Goal: Task Accomplishment & Management: Manage account settings

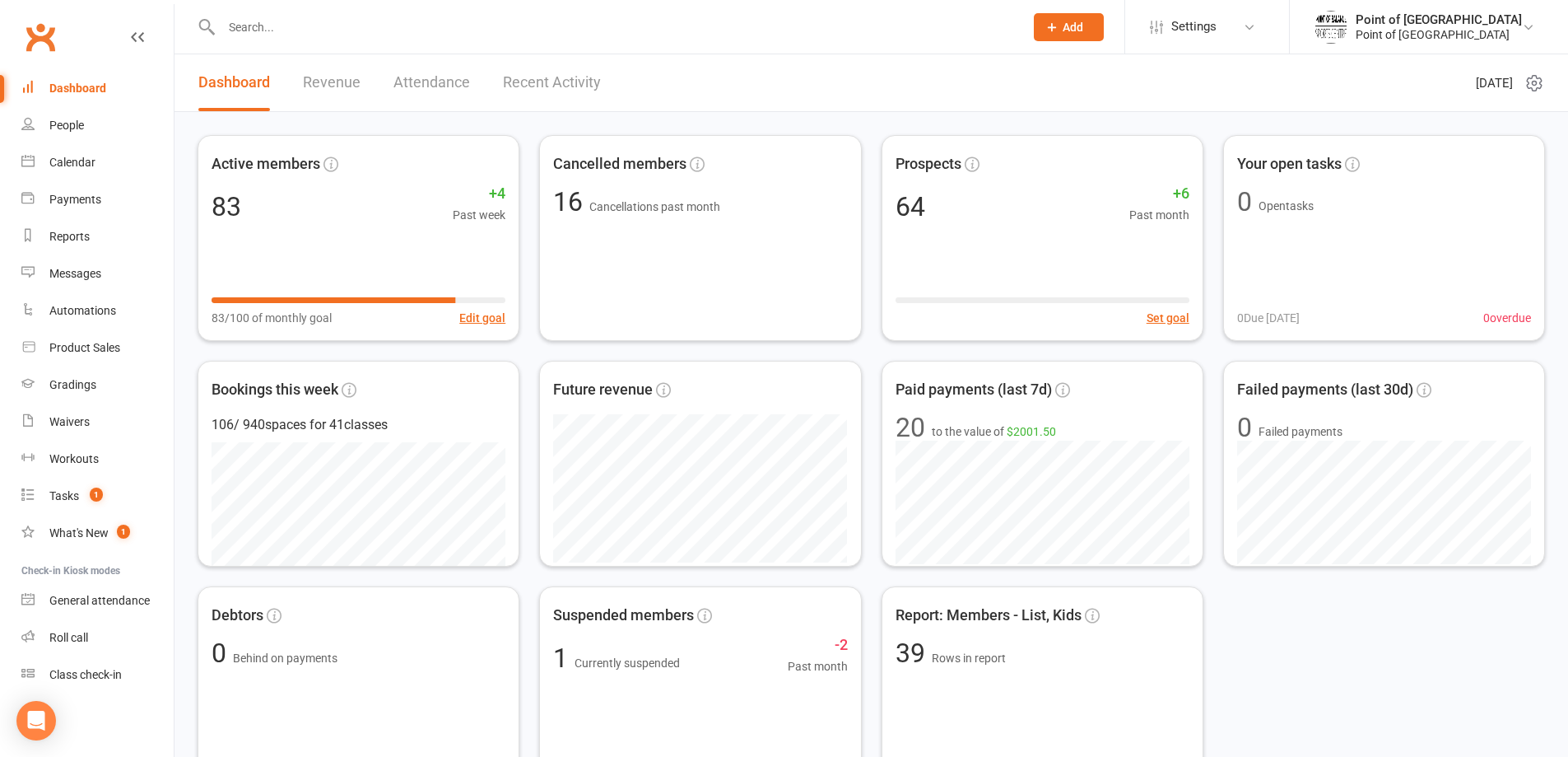
click at [462, 35] on input "text" at bounding box center [615, 27] width 796 height 23
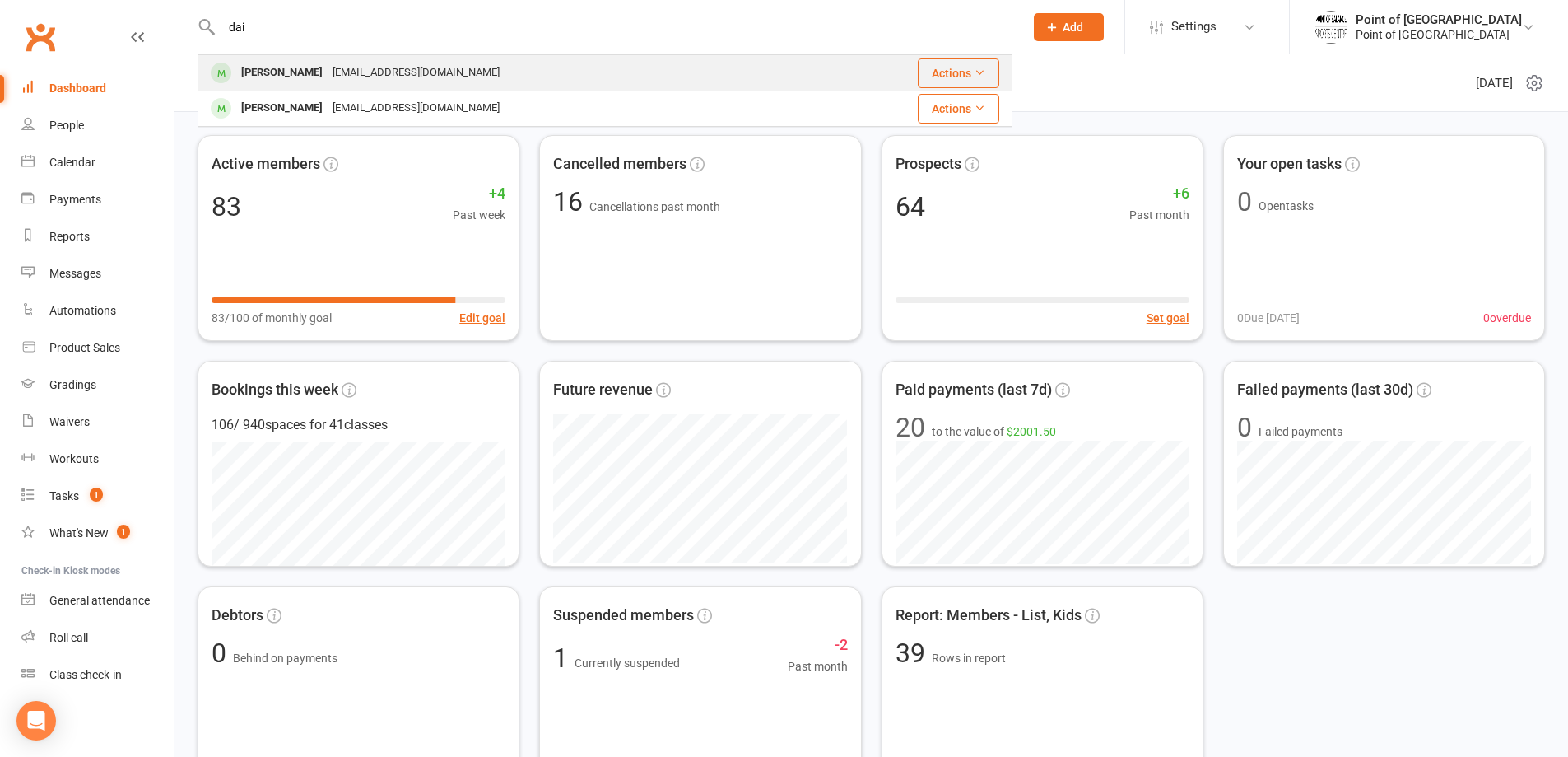
type input "dai"
click at [437, 78] on div "[EMAIL_ADDRESS][DOMAIN_NAME]" at bounding box center [417, 73] width 177 height 24
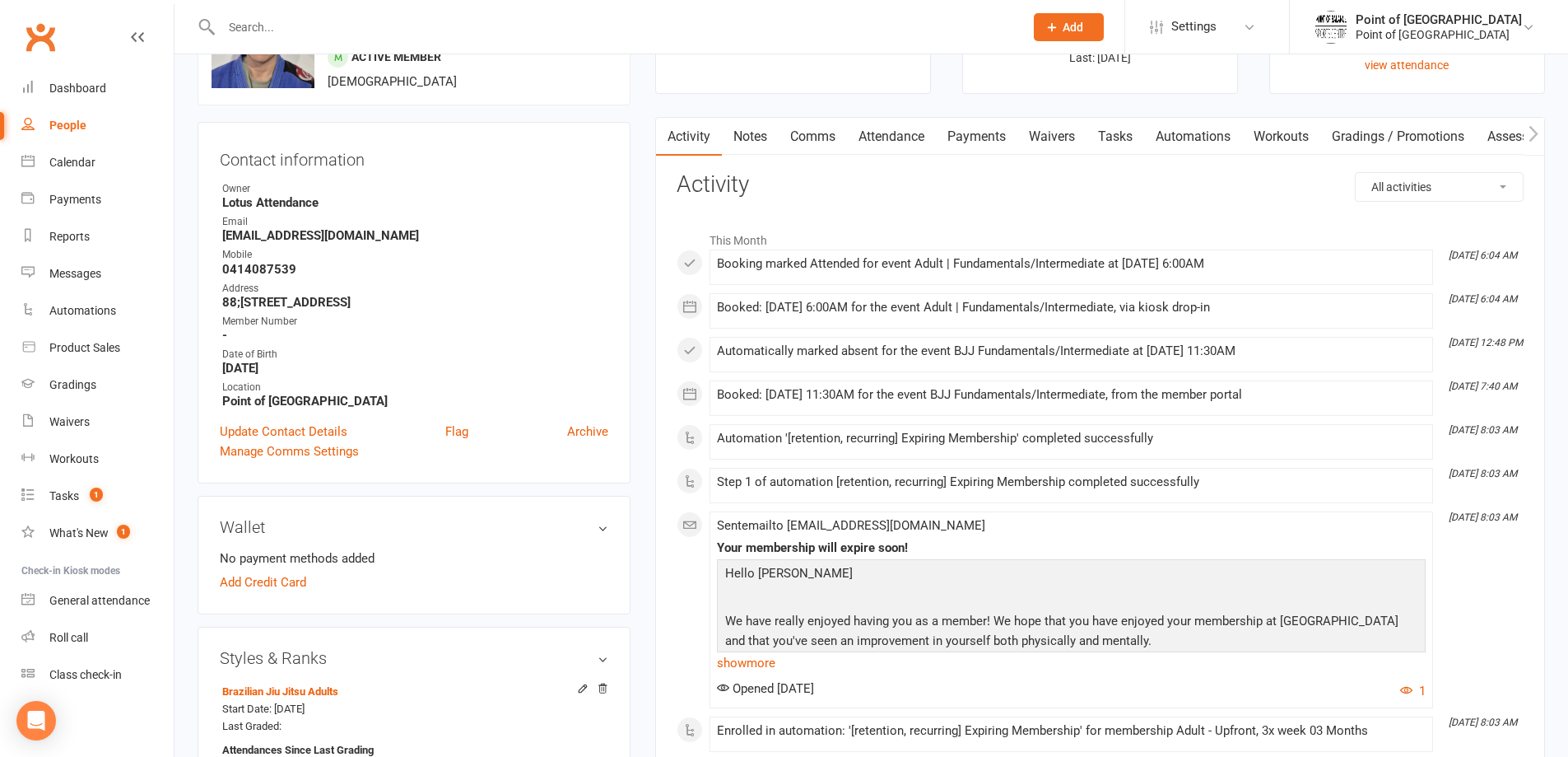
scroll to position [42, 0]
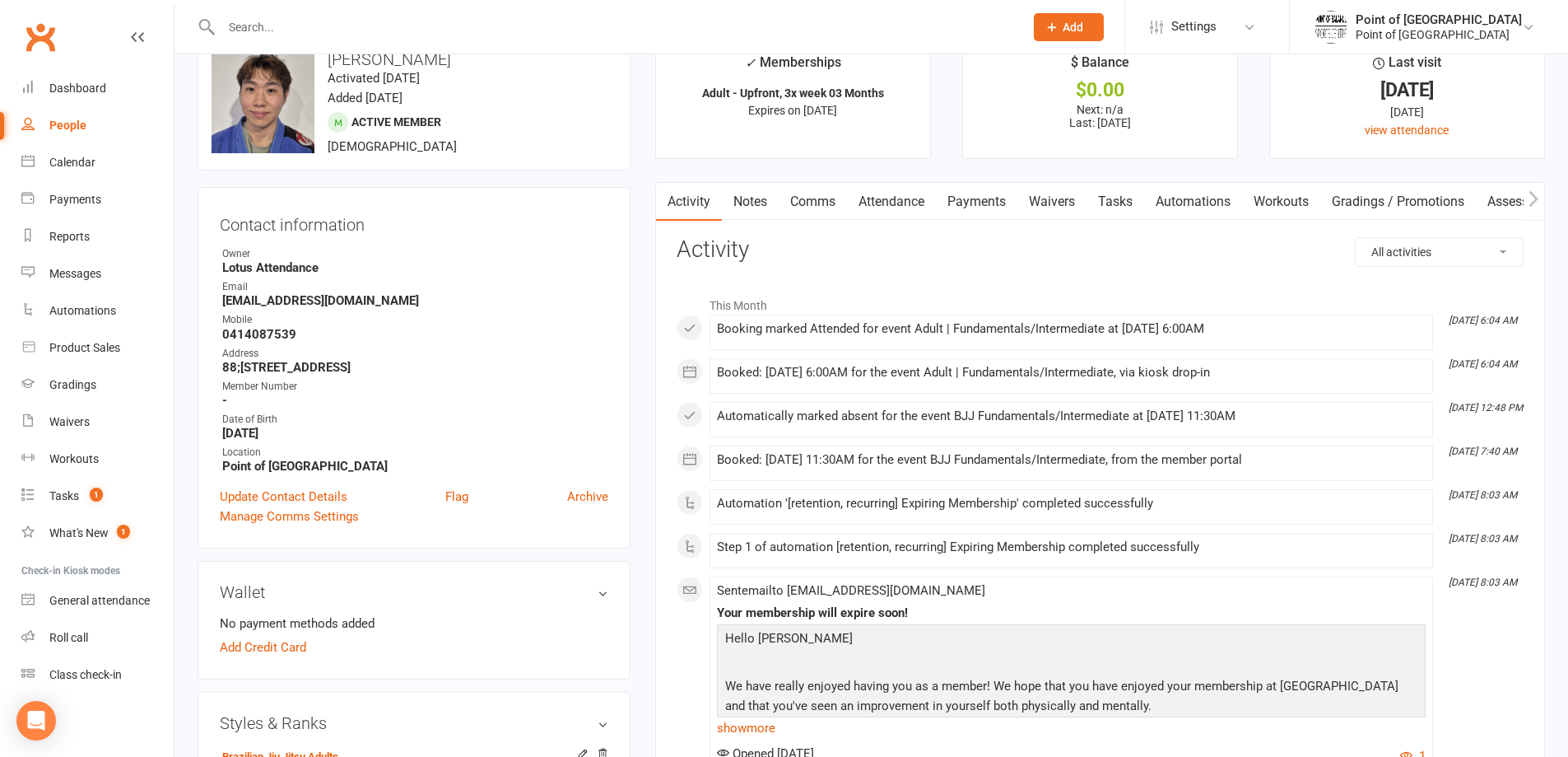
click at [1000, 202] on link "Payments" at bounding box center [976, 202] width 81 height 38
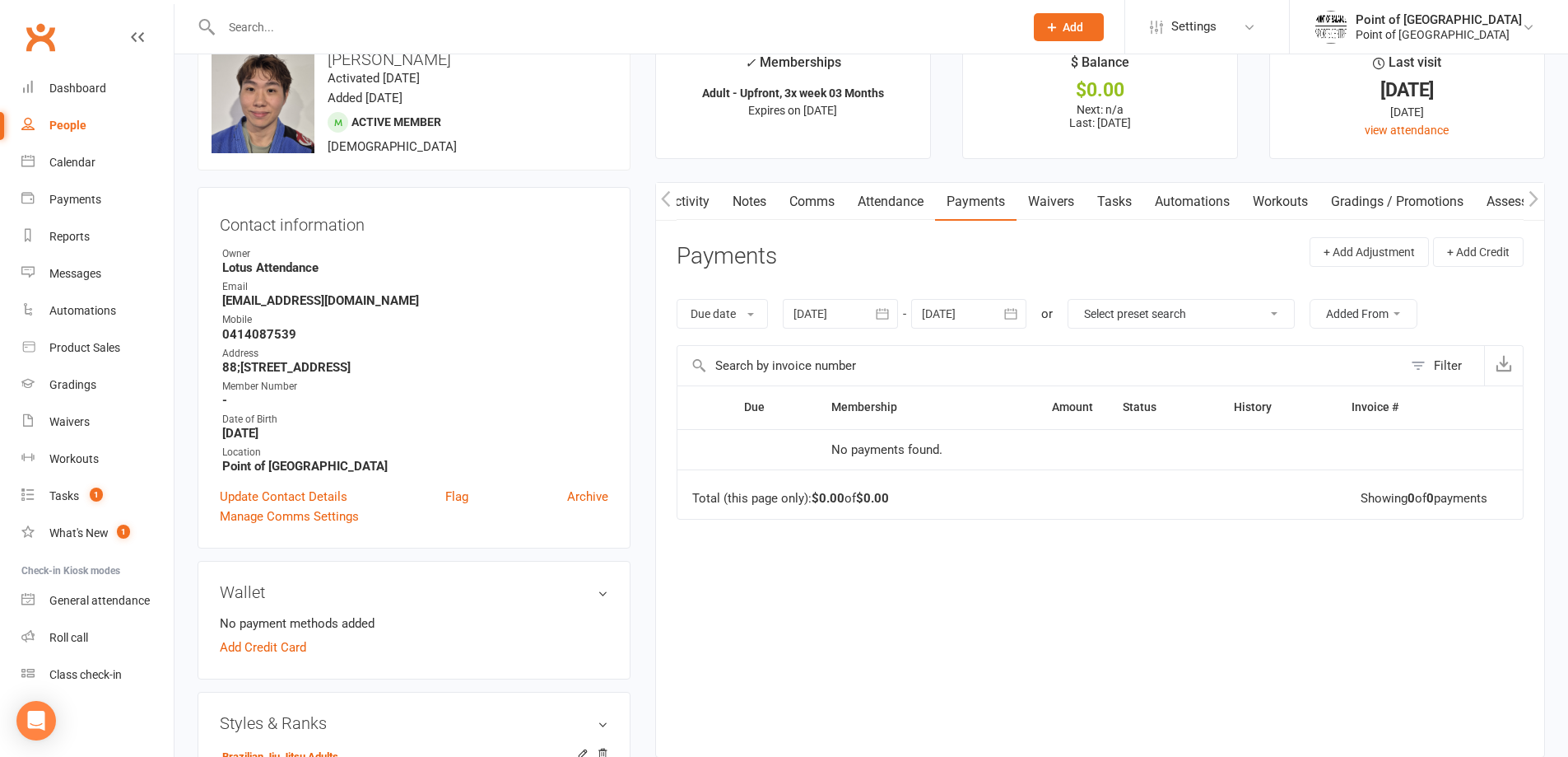
scroll to position [0, 3]
click at [889, 204] on link "Attendance" at bounding box center [889, 202] width 89 height 38
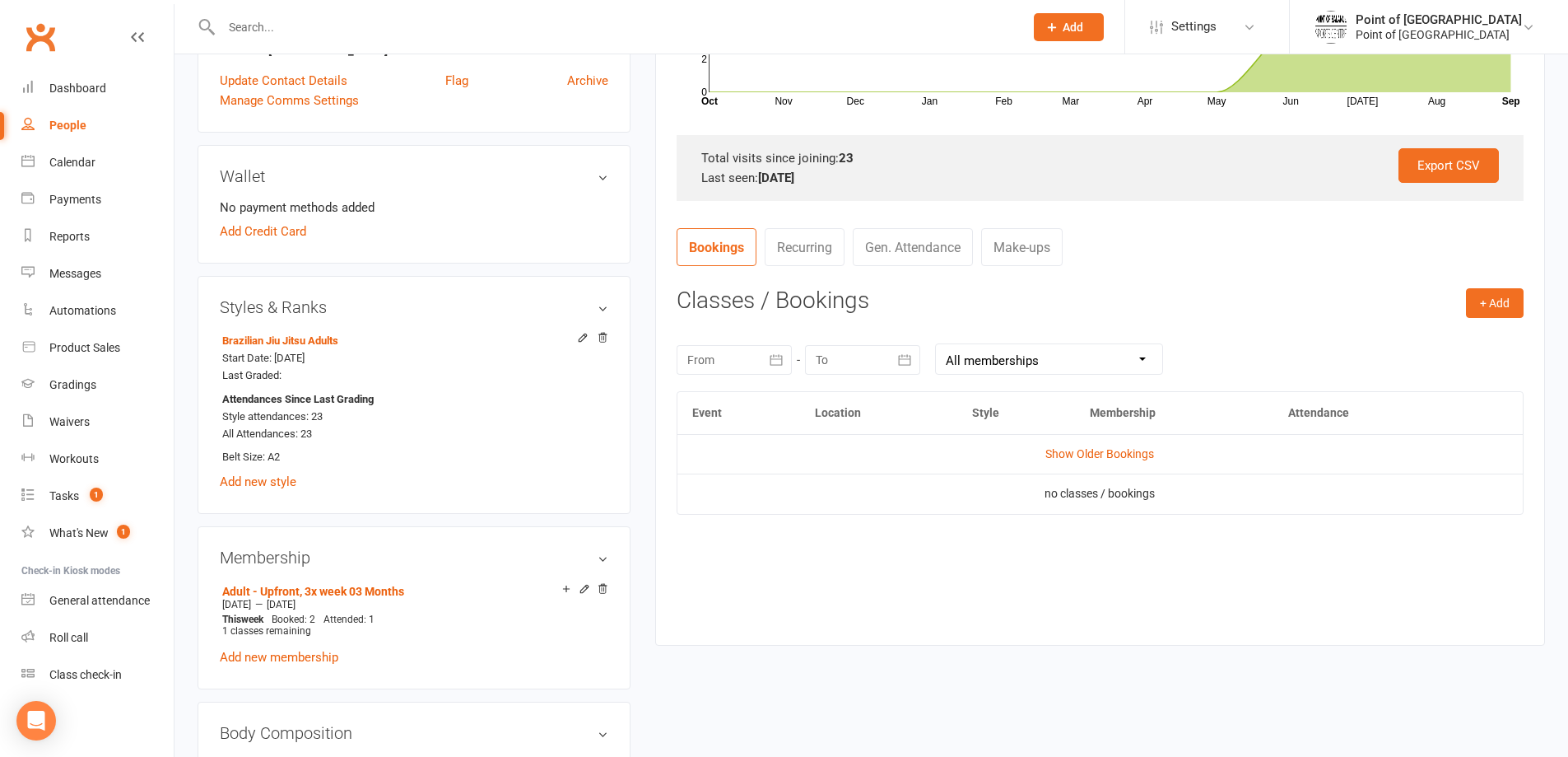
scroll to position [473, 0]
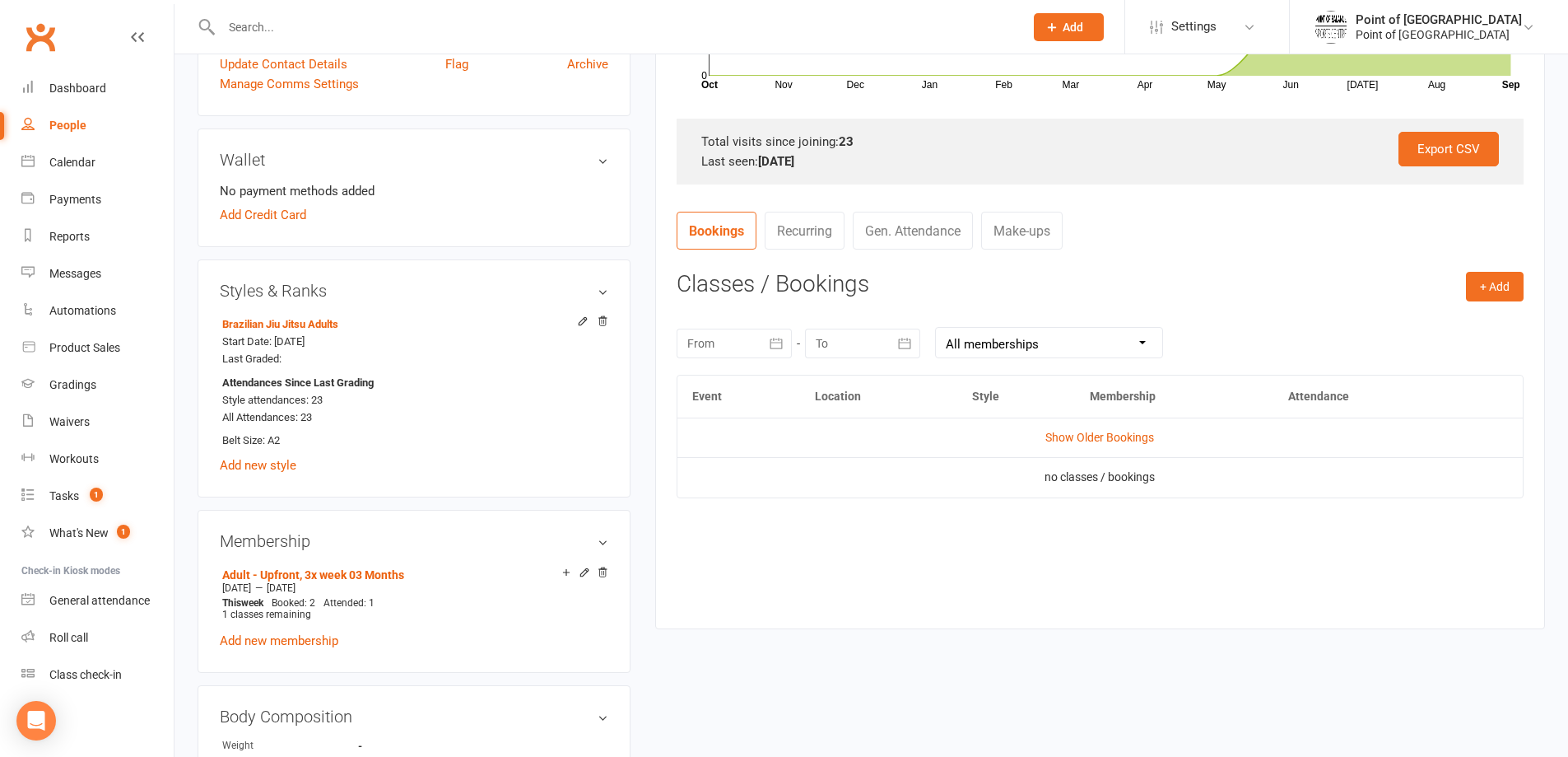
click at [769, 343] on icon "button" at bounding box center [776, 343] width 17 height 17
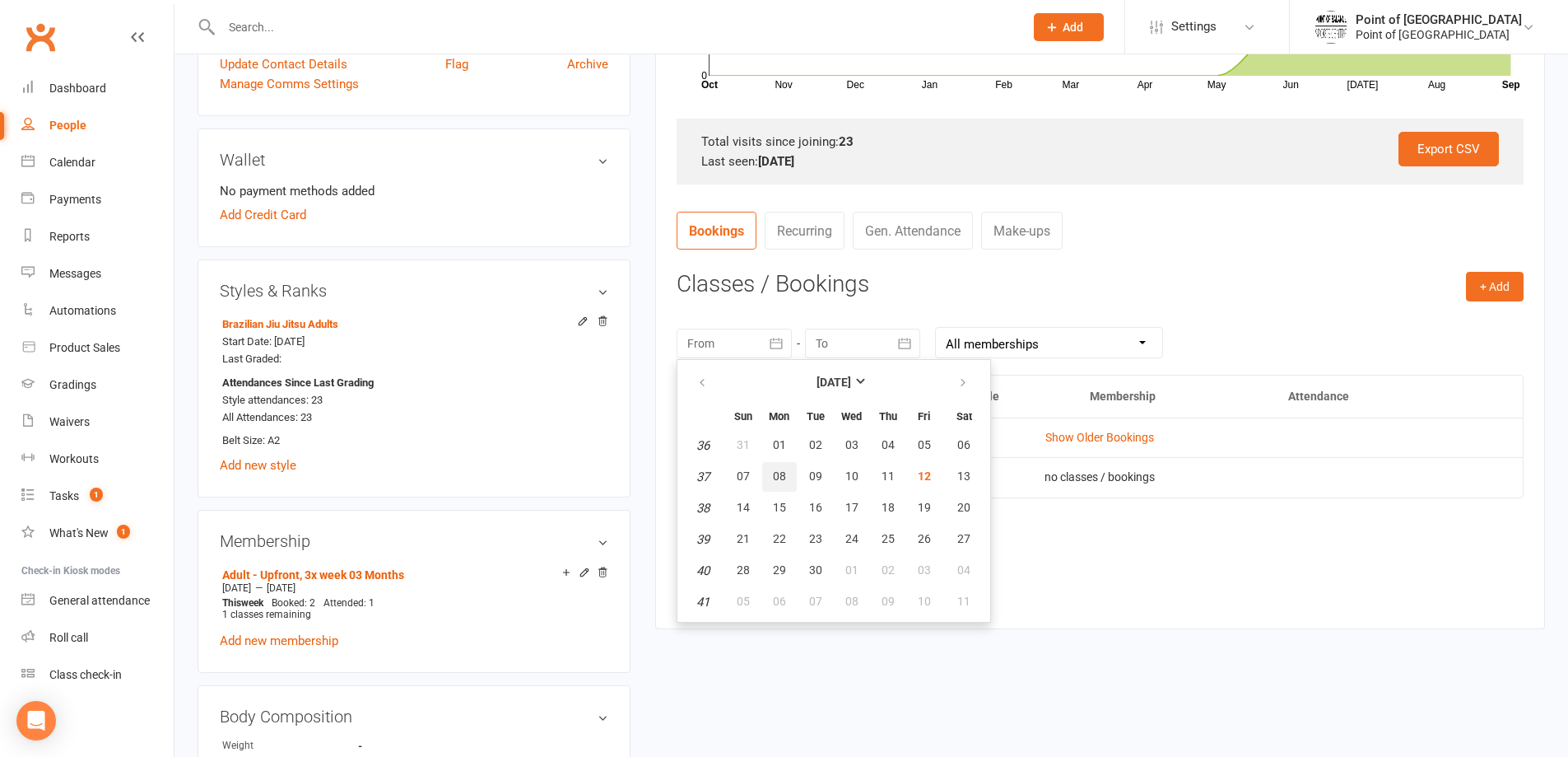
click at [773, 474] on span "08" at bounding box center [779, 476] width 13 height 13
type input "[DATE]"
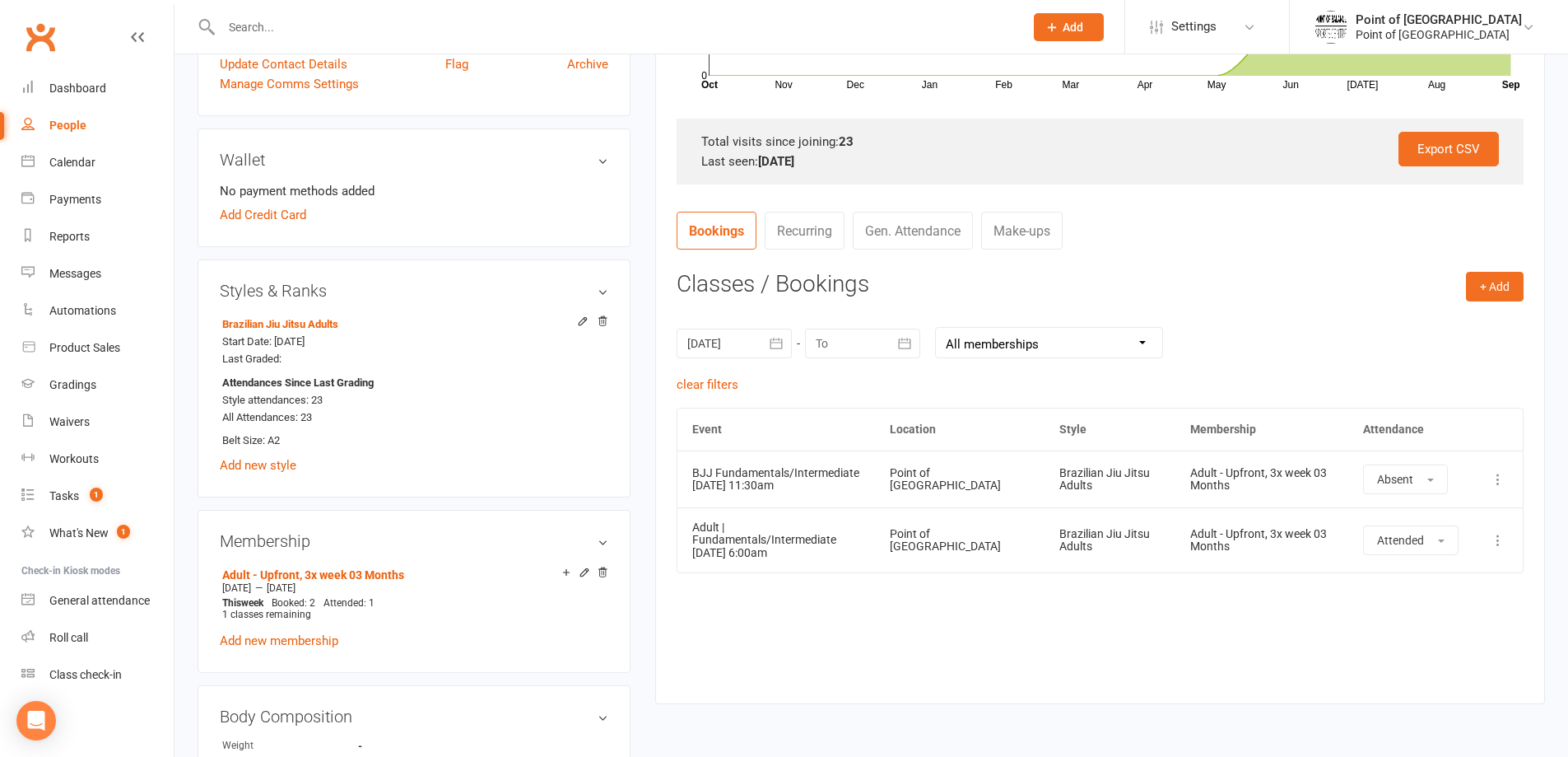
click at [898, 342] on icon "button" at bounding box center [905, 343] width 17 height 17
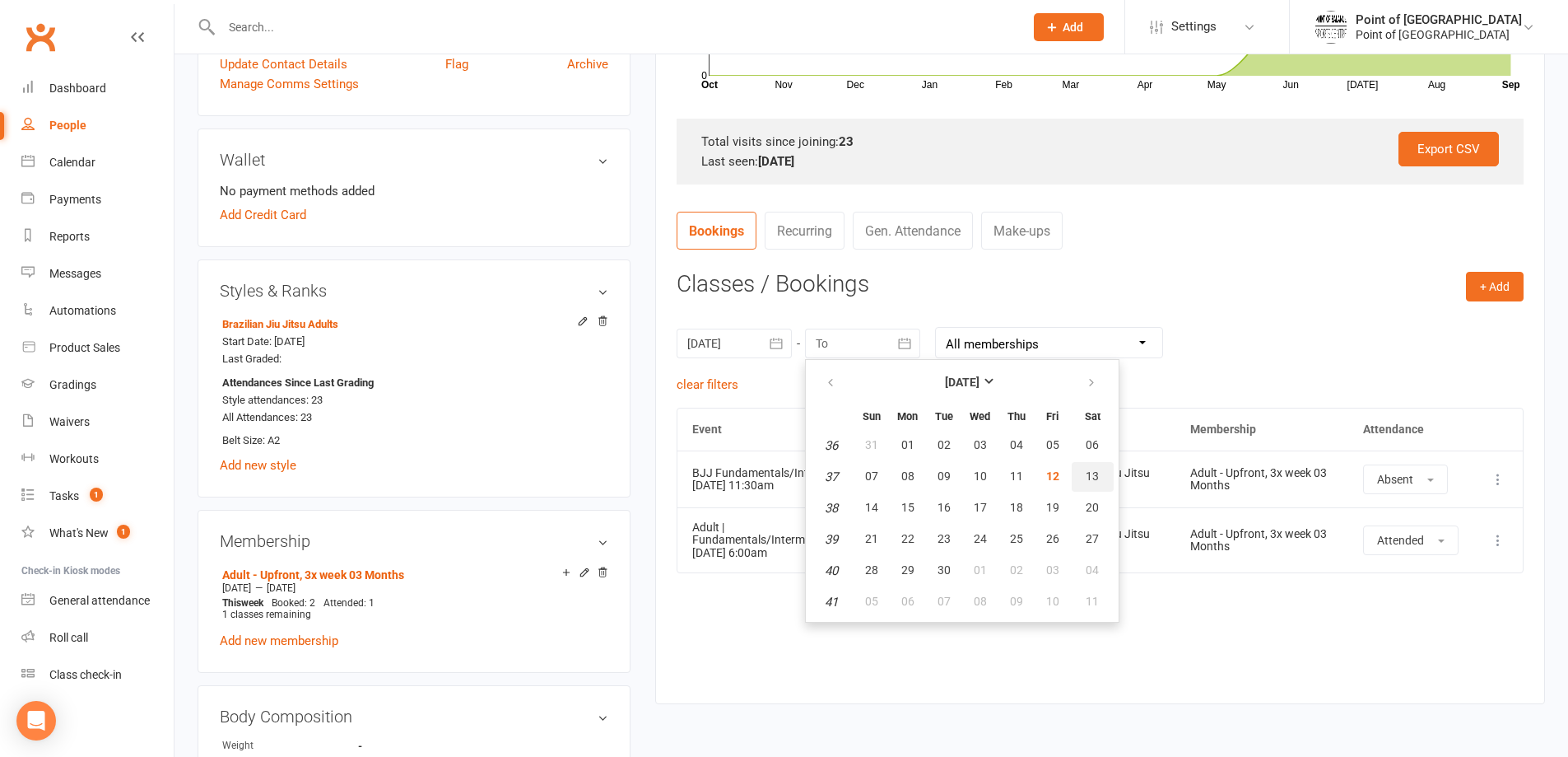
click at [1096, 475] on span "13" at bounding box center [1092, 476] width 13 height 13
type input "[DATE]"
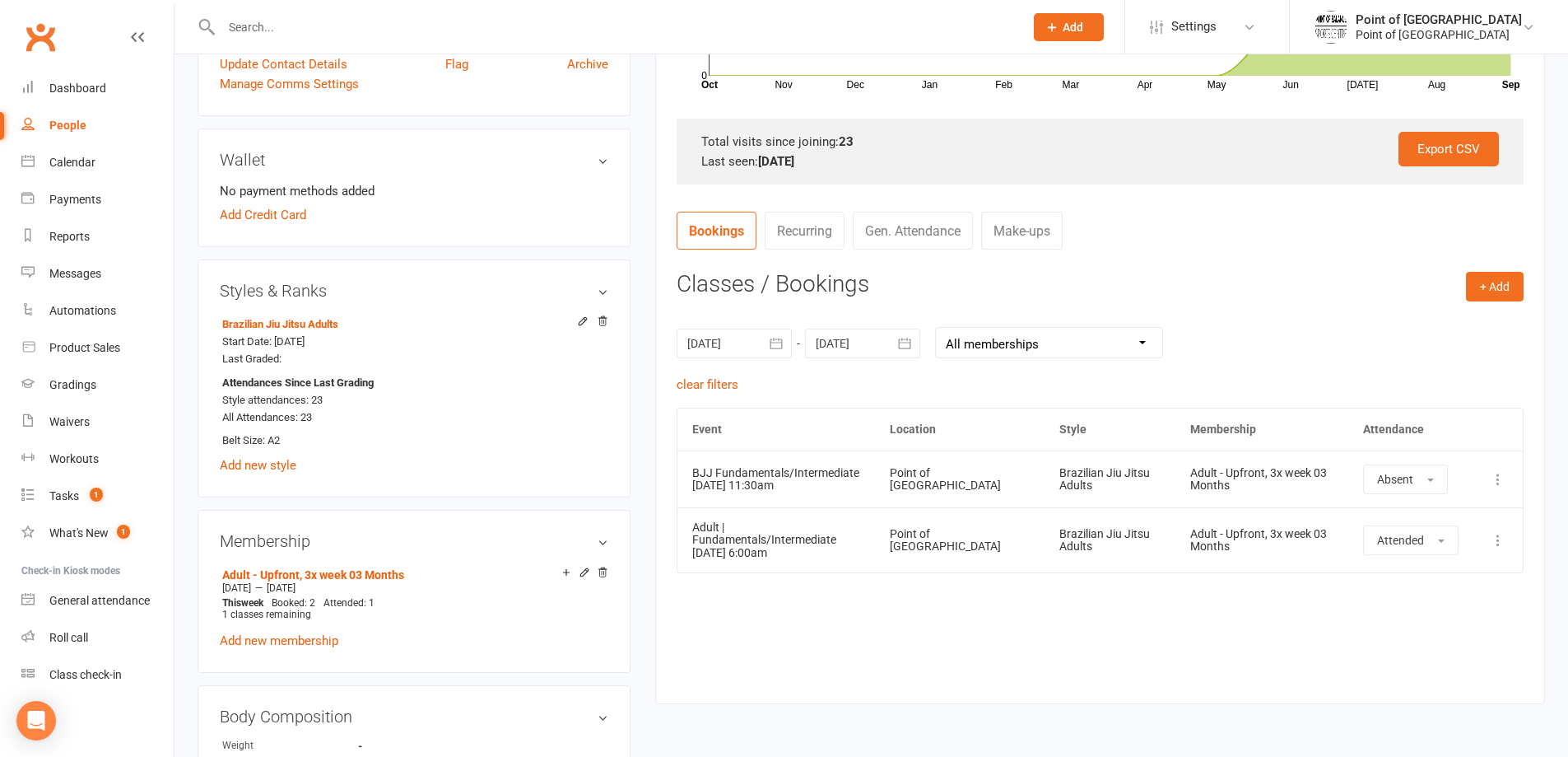
click at [1232, 646] on div "Event Location Style Membership Attendance Show Older Bookings BJJ Fundamentals…" at bounding box center [1100, 543] width 847 height 271
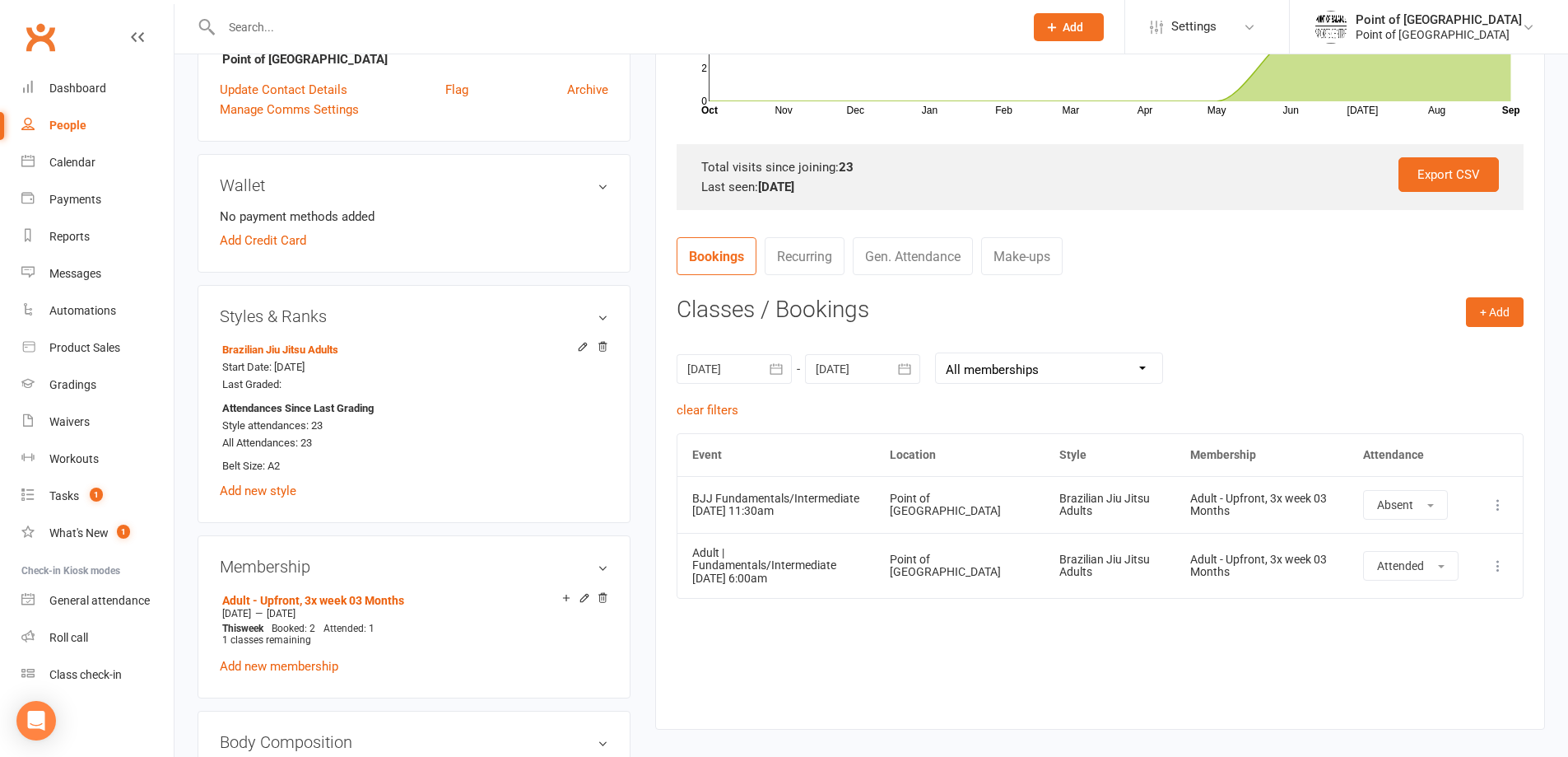
scroll to position [453, 0]
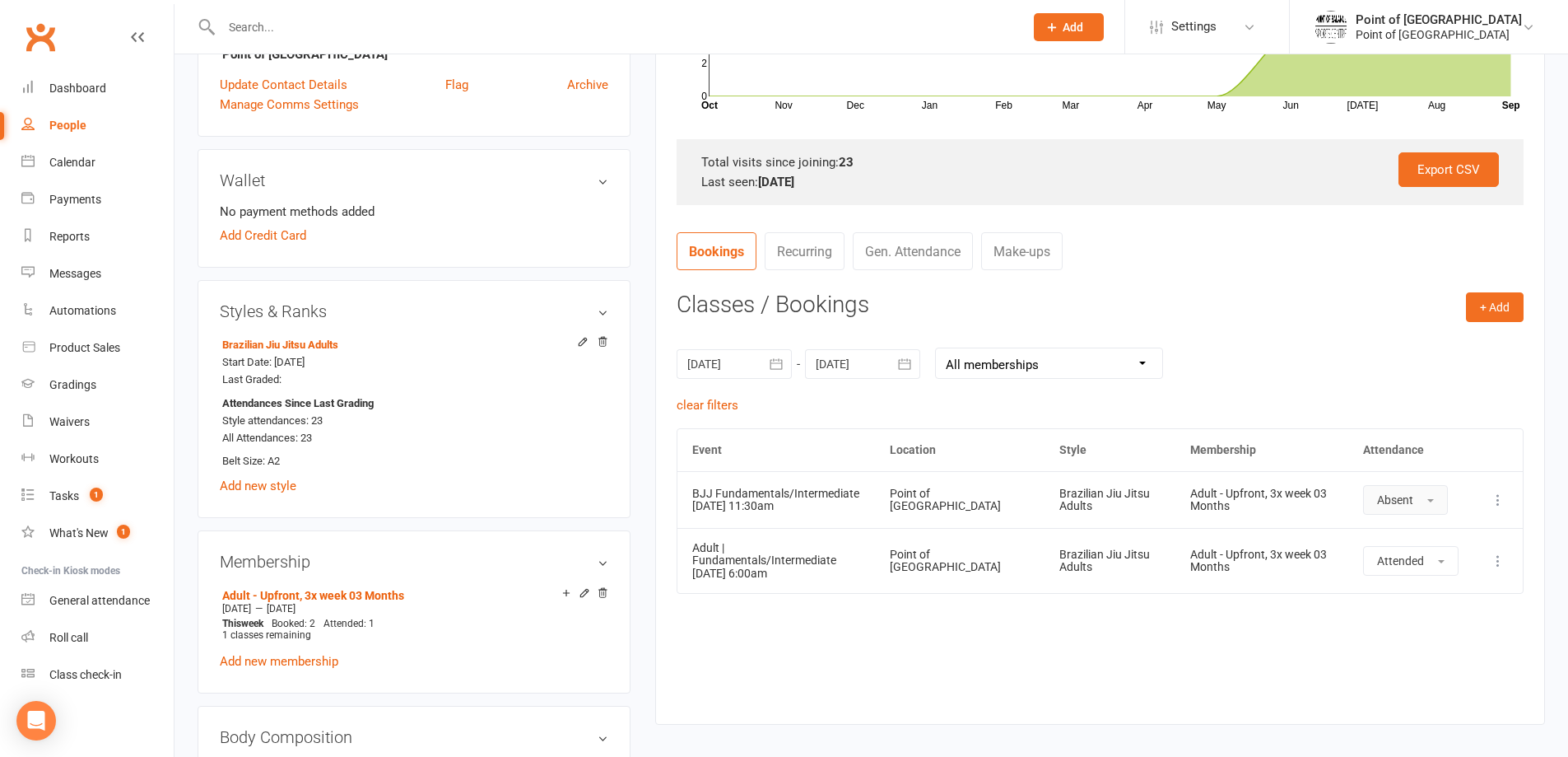
click at [1426, 488] on button "Absent" at bounding box center [1406, 500] width 85 height 30
click at [1411, 541] on span "Attended" at bounding box center [1402, 537] width 50 height 15
click at [1411, 541] on td "Attended" at bounding box center [1411, 561] width 125 height 65
click at [1069, 658] on div "Event Location Style Membership Attendance Show Older Bookings BJJ Fundamentals…" at bounding box center [1100, 563] width 847 height 271
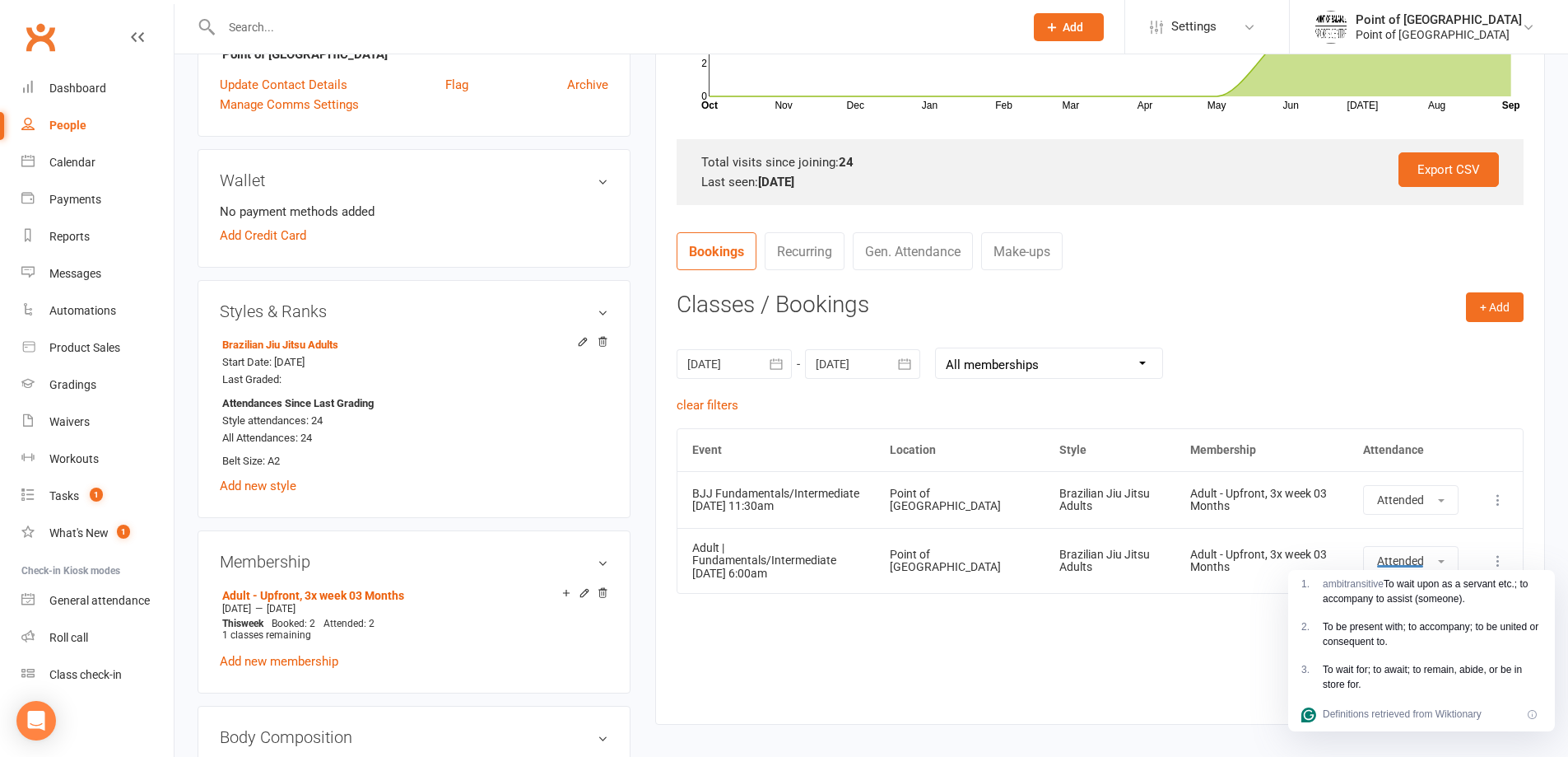
click at [855, 678] on div "Event Location Style Membership Attendance Show Older Bookings BJJ Fundamentals…" at bounding box center [1100, 563] width 847 height 271
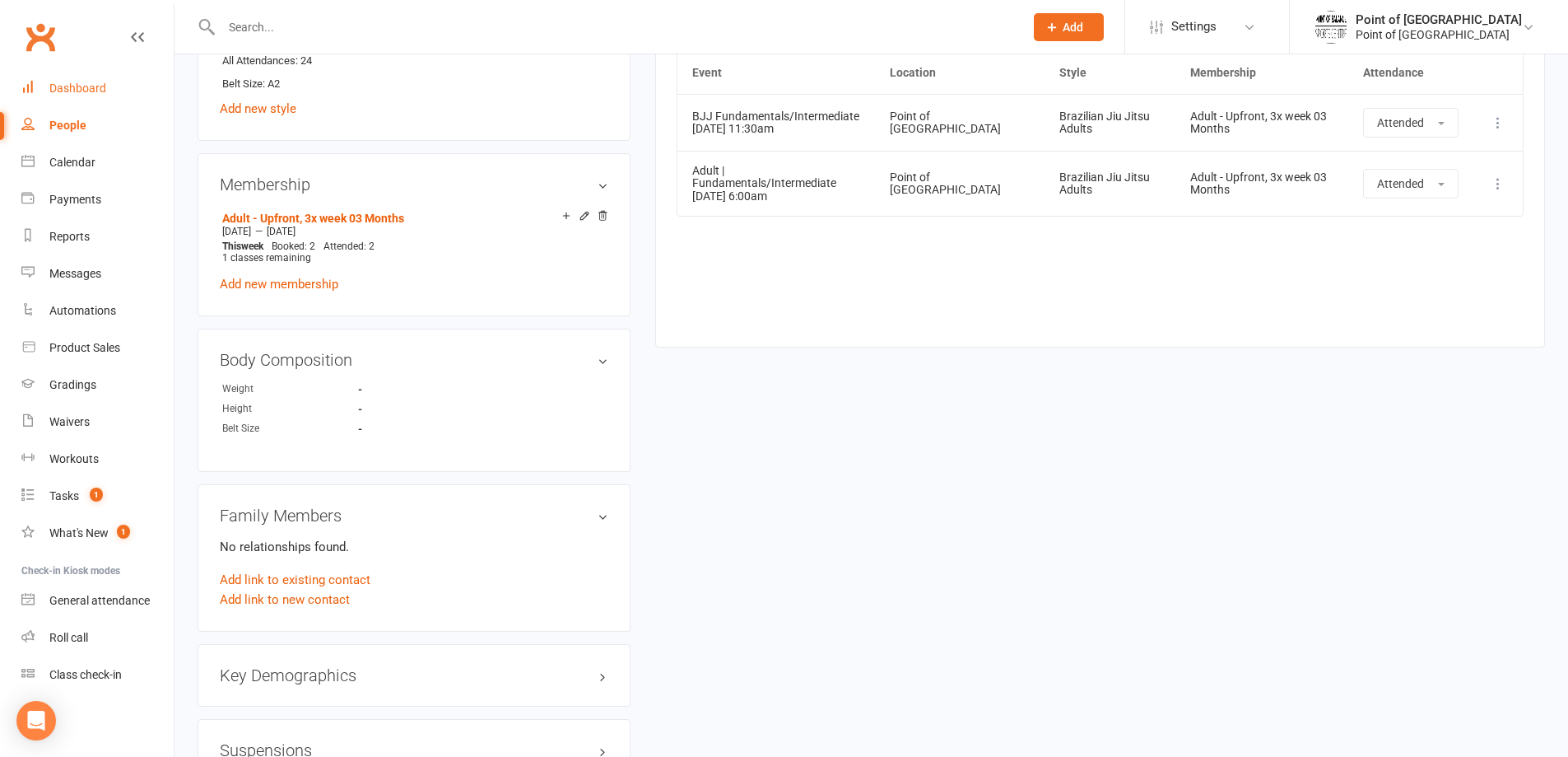
scroll to position [823, 0]
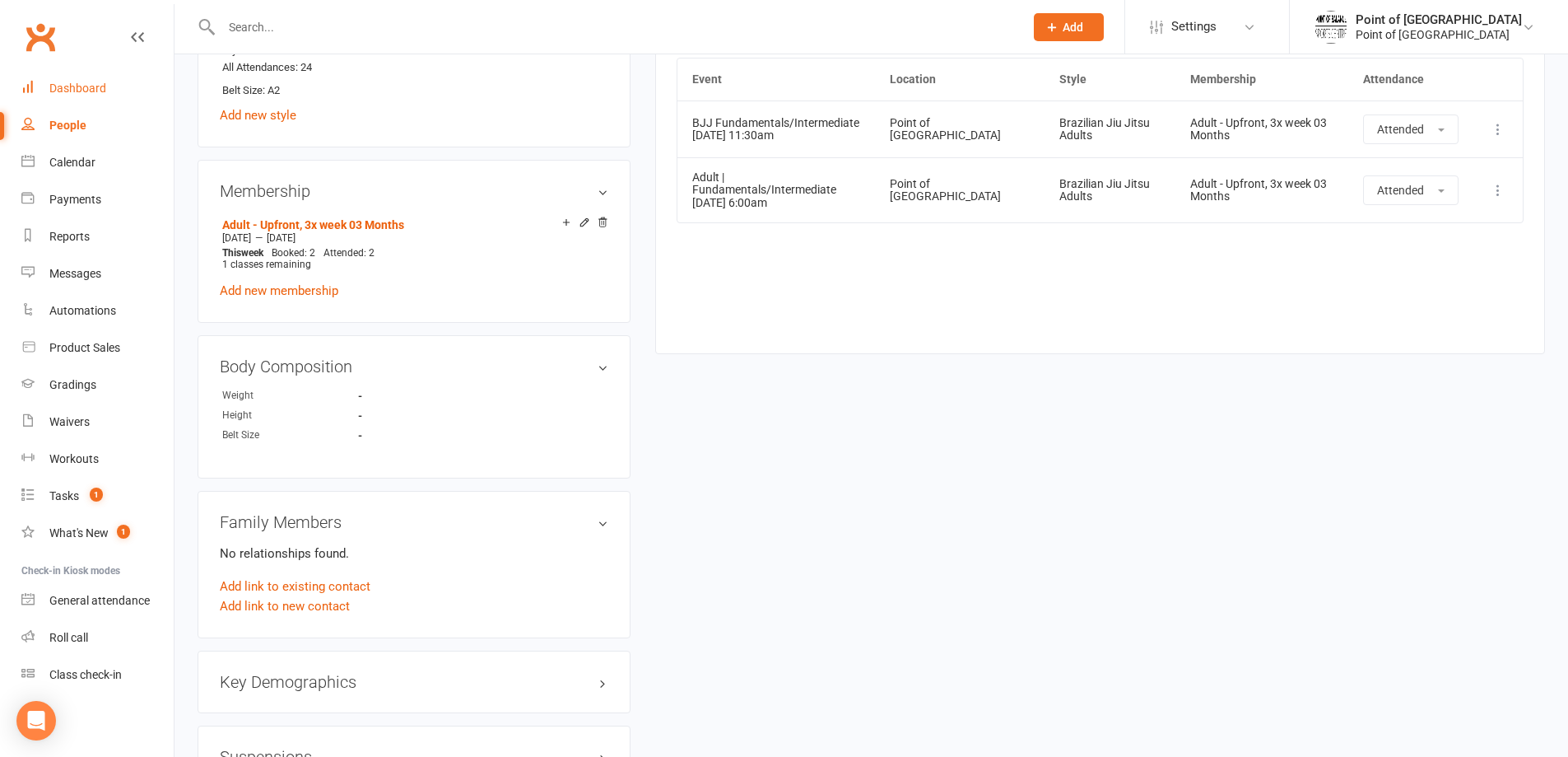
click at [62, 90] on div "Dashboard" at bounding box center [78, 88] width 57 height 13
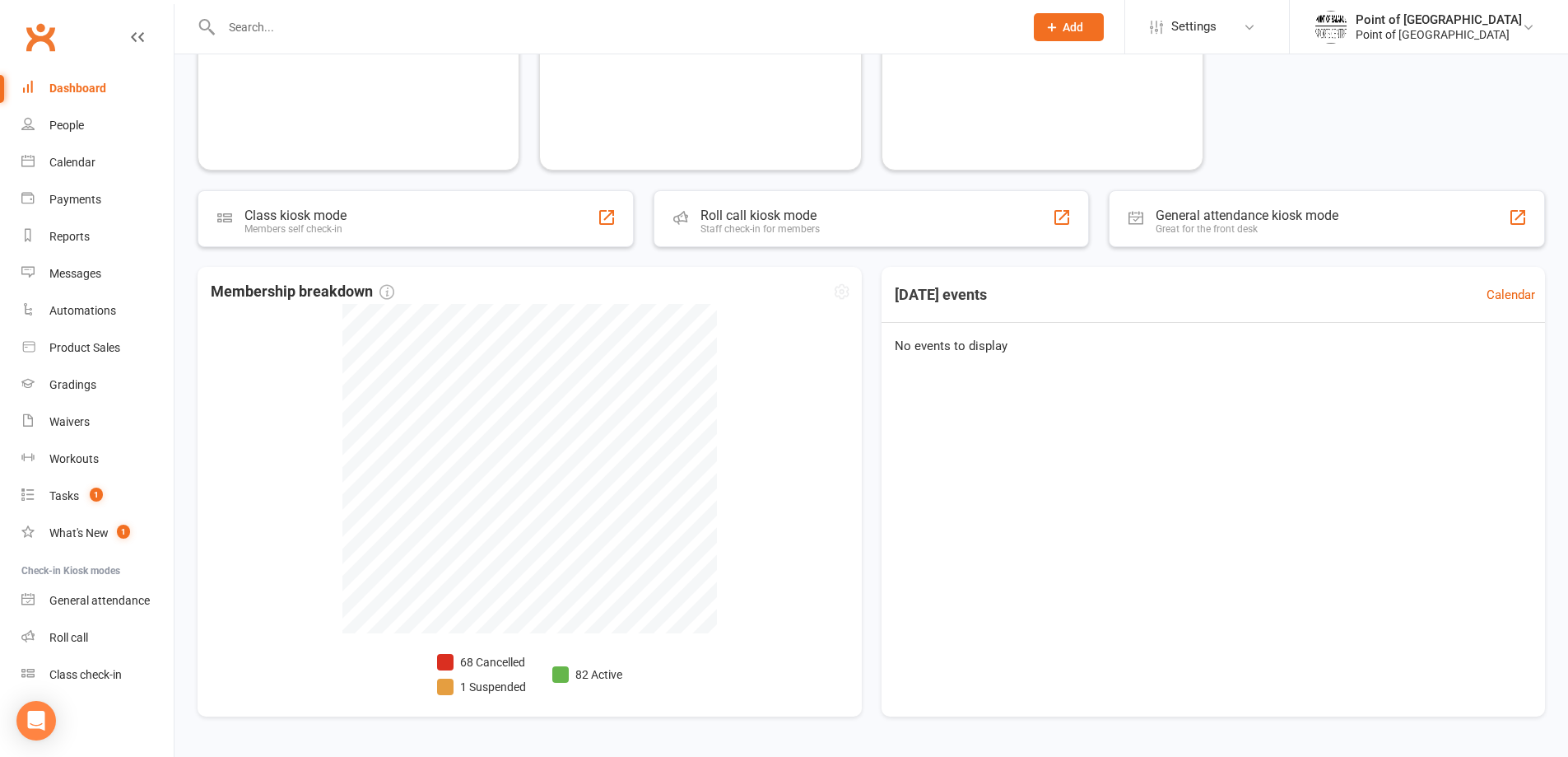
scroll to position [668, 0]
